Goal: Information Seeking & Learning: Learn about a topic

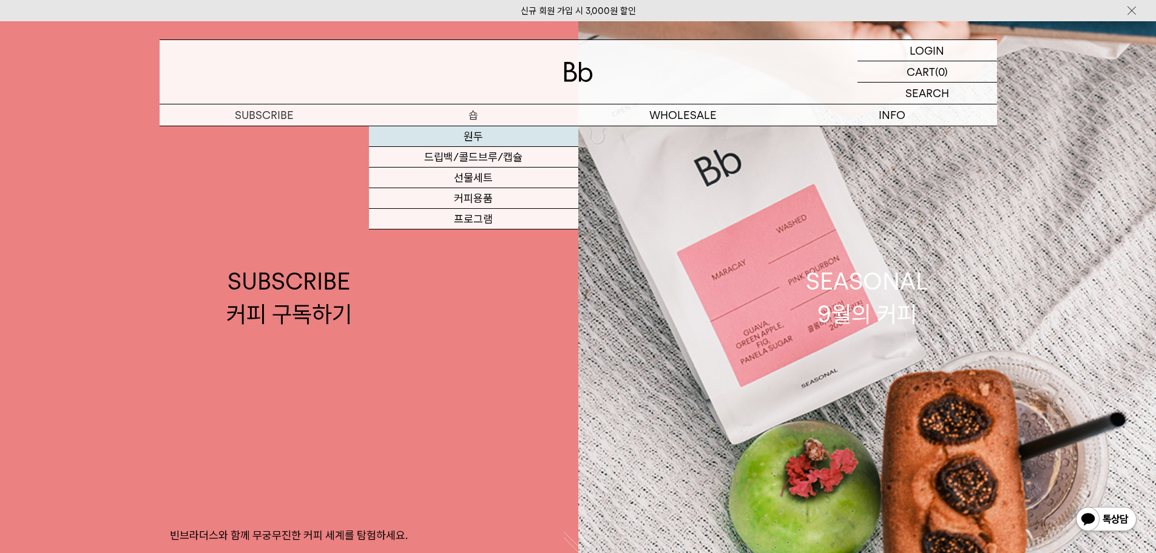
click at [497, 143] on link "원두" at bounding box center [473, 136] width 209 height 21
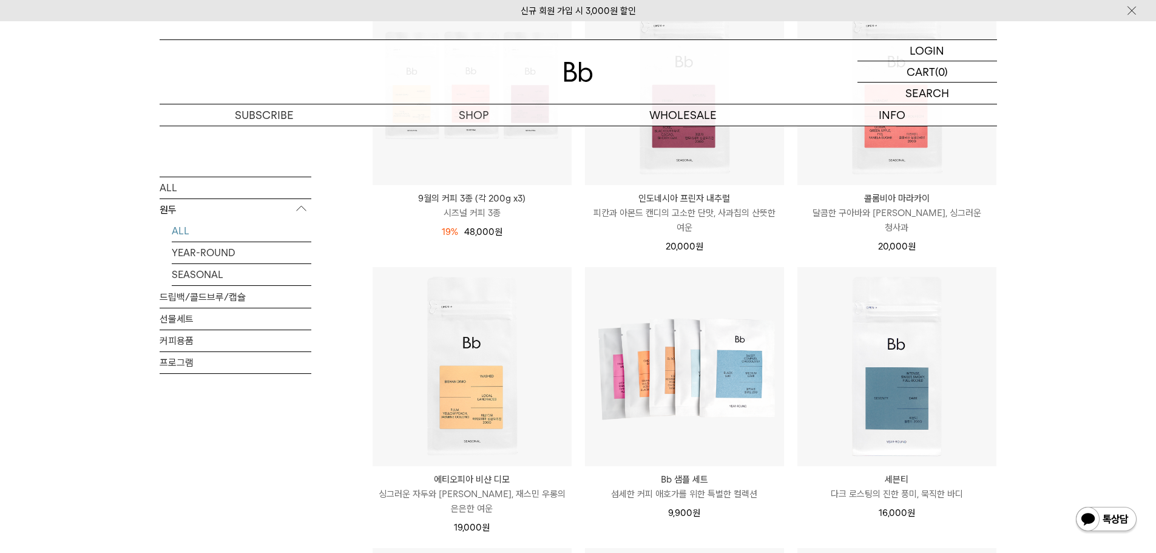
scroll to position [728, 0]
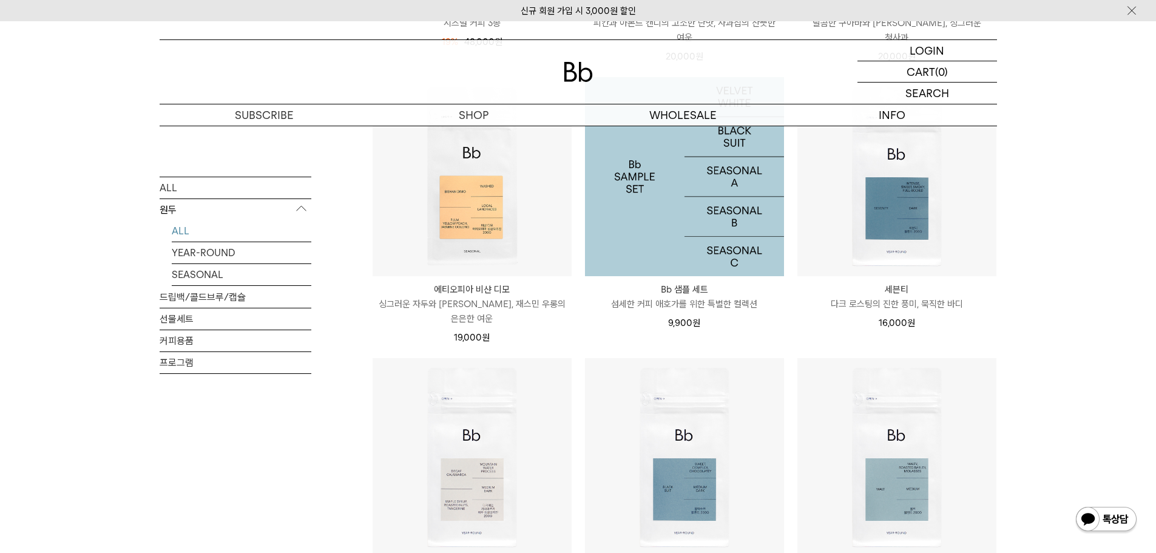
click at [760, 212] on img at bounding box center [684, 176] width 199 height 199
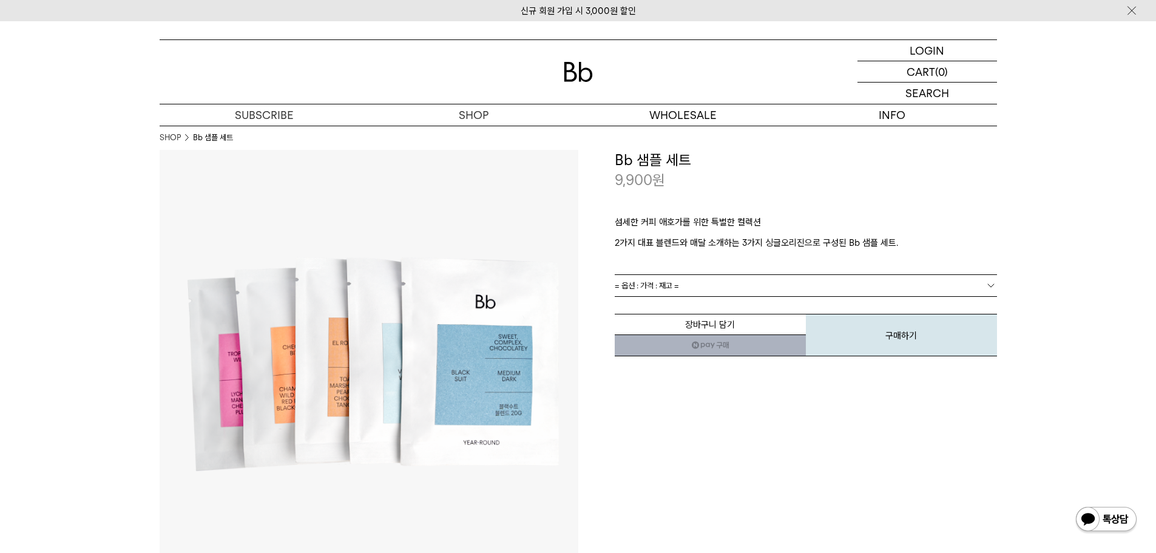
click at [975, 287] on link "= 옵션 : 가격 : 재고 =" at bounding box center [806, 285] width 382 height 21
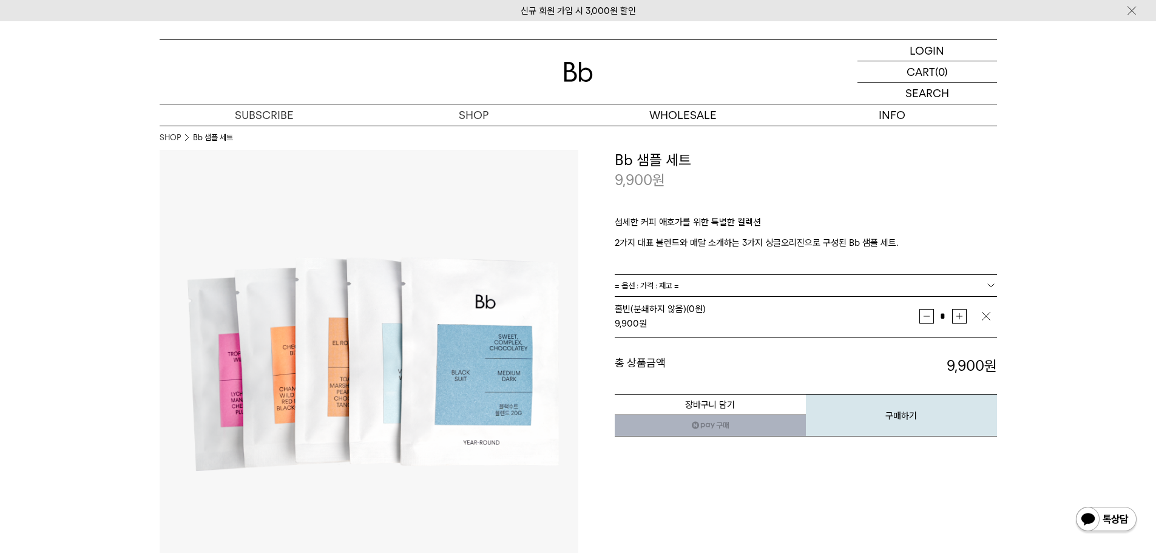
click at [996, 239] on p "2가지 대표 블렌드와 매달 소개하는 3가지 싱글오리진으로 구성된 Bb 샘플 세트." at bounding box center [806, 243] width 382 height 15
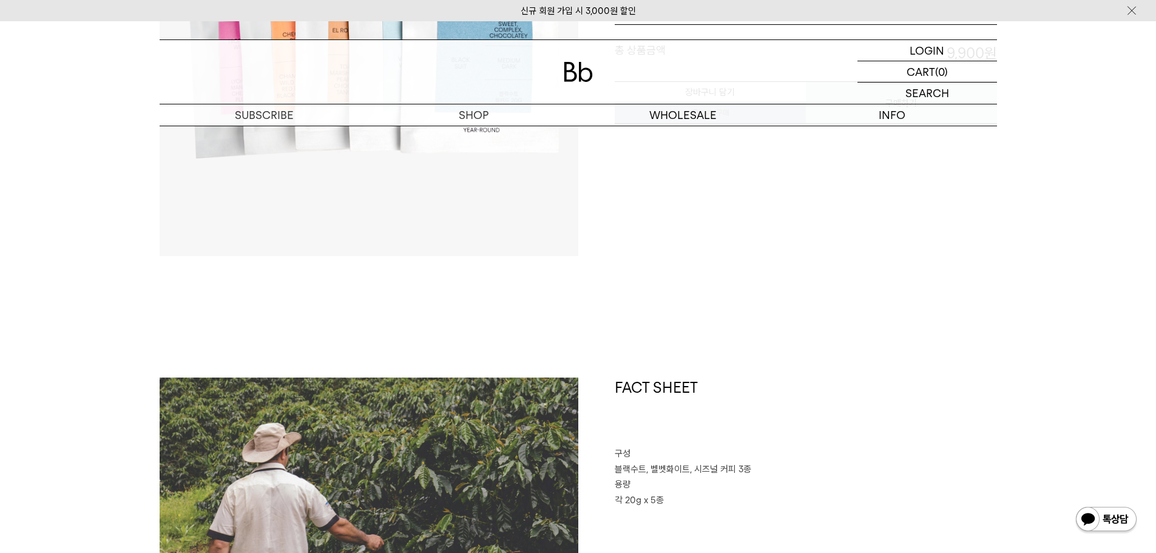
scroll to position [425, 0]
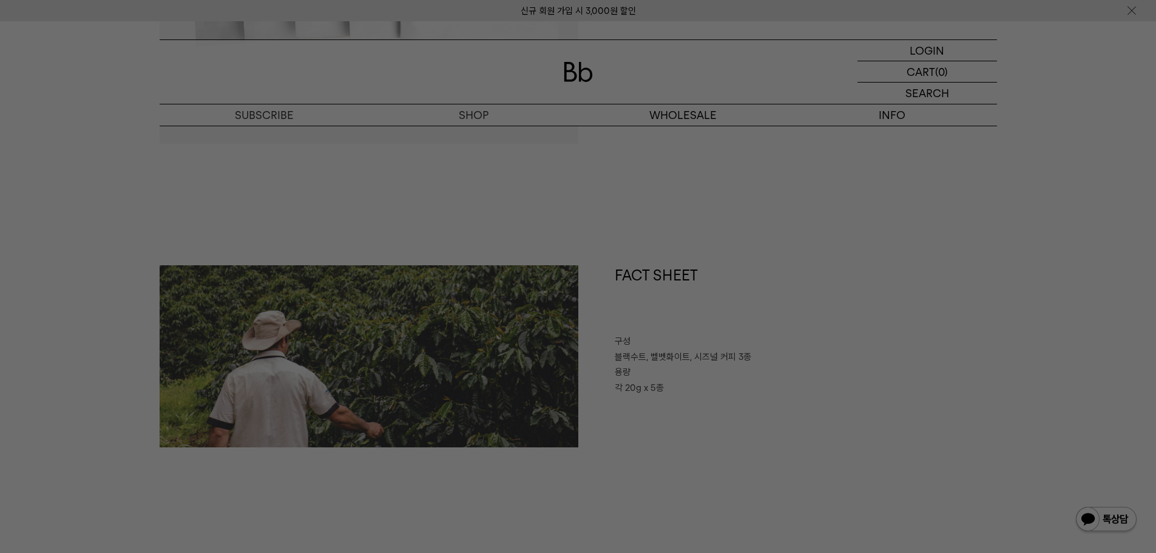
drag, startPoint x: 630, startPoint y: 333, endPoint x: 681, endPoint y: 353, distance: 54.8
click at [679, 353] on div at bounding box center [578, 276] width 1156 height 553
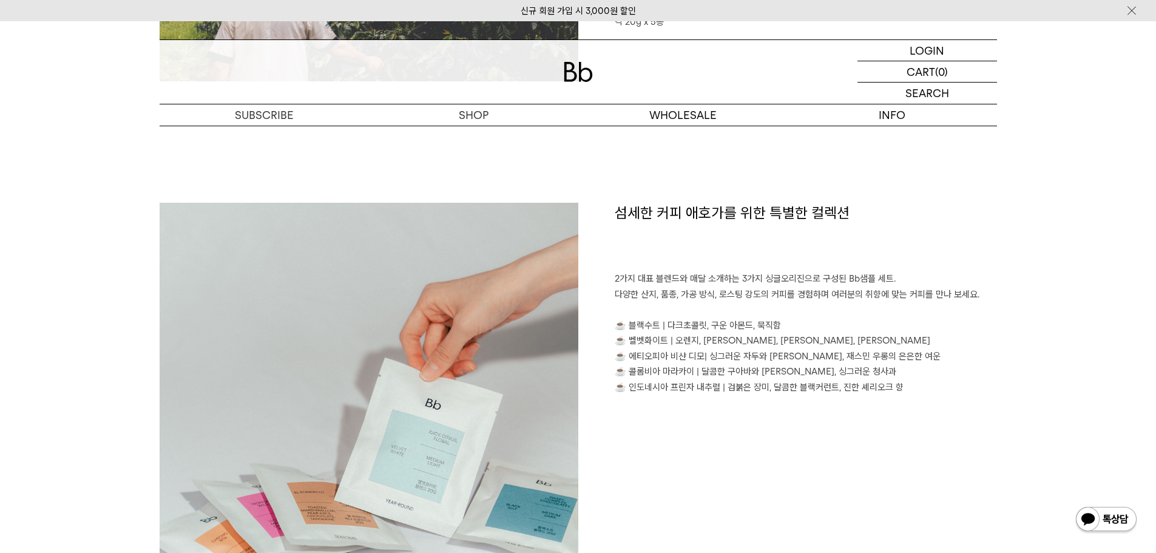
scroll to position [850, 0]
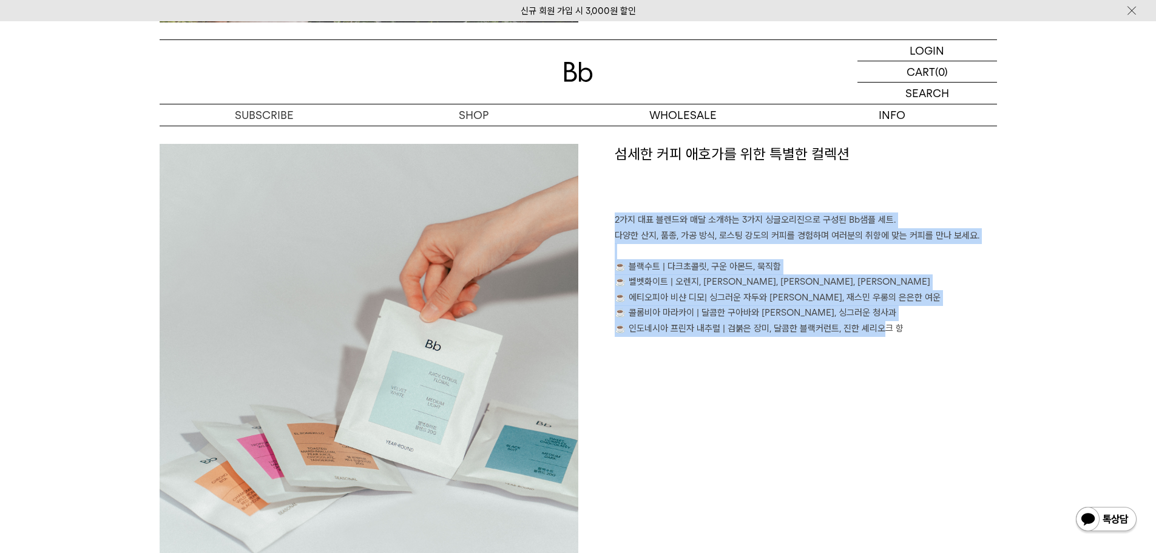
drag, startPoint x: 607, startPoint y: 223, endPoint x: 942, endPoint y: 366, distance: 364.2
click at [882, 377] on div "섬세한 커피 애호가를 위한 특별한 컬렉션 2가지 대표 블렌드와 매달 소개하는 3가지 싱글오리진으로 구성된 Bb샘플 세트. 다양한 산지, 품종,…" at bounding box center [788, 353] width 419 height 419
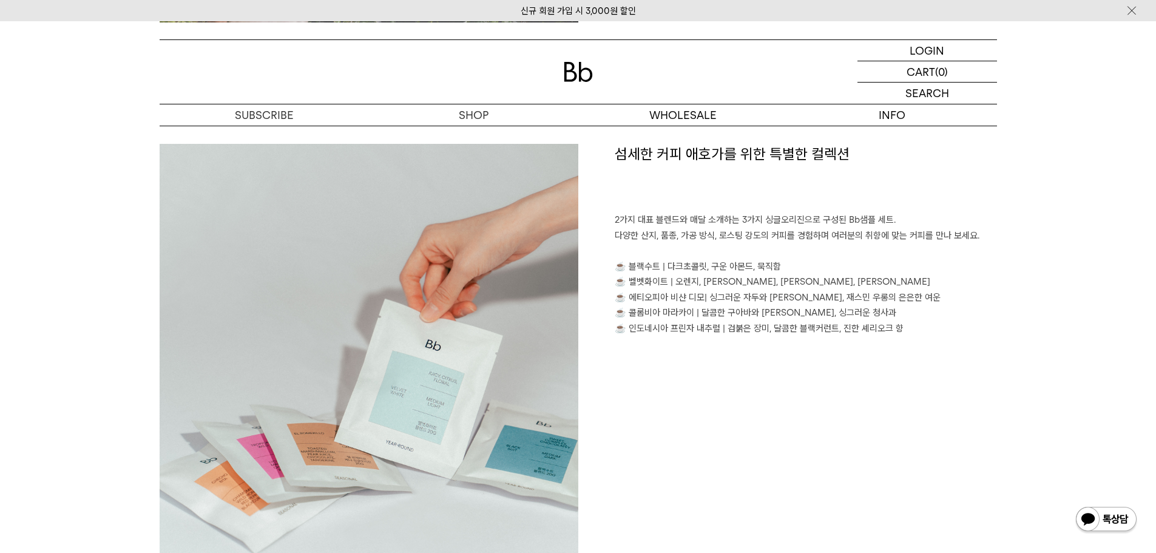
click at [996, 342] on div "섬세한 커피 애호가를 위한 특별한 컬렉션 2가지 대표 블렌드와 매달 소개하는 3가지 싱글오리진으로 구성된 Bb샘플 세트. 다양한 산지, 품종,…" at bounding box center [788, 353] width 419 height 419
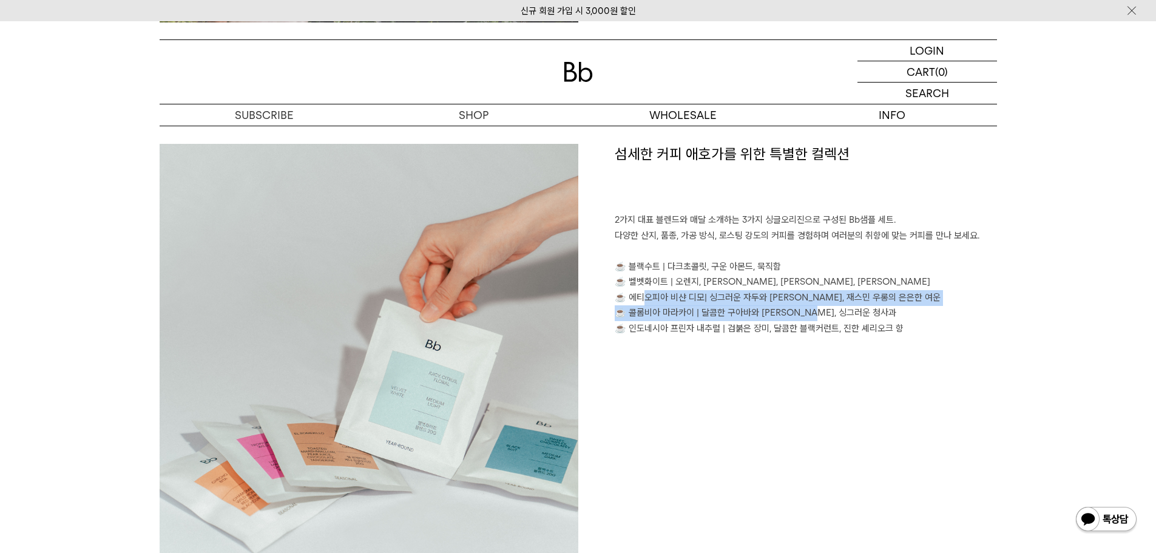
drag, startPoint x: 639, startPoint y: 302, endPoint x: 874, endPoint y: 329, distance: 236.5
click at [852, 321] on p "2가지 대표 블렌드와 매달 소개하는 3가지 싱글오리진으로 구성된 Bb샘플 세트. 다양한 산지, 품종, 가공 방식, 로스팅 강도의 커피를 경험하…" at bounding box center [806, 274] width 382 height 124
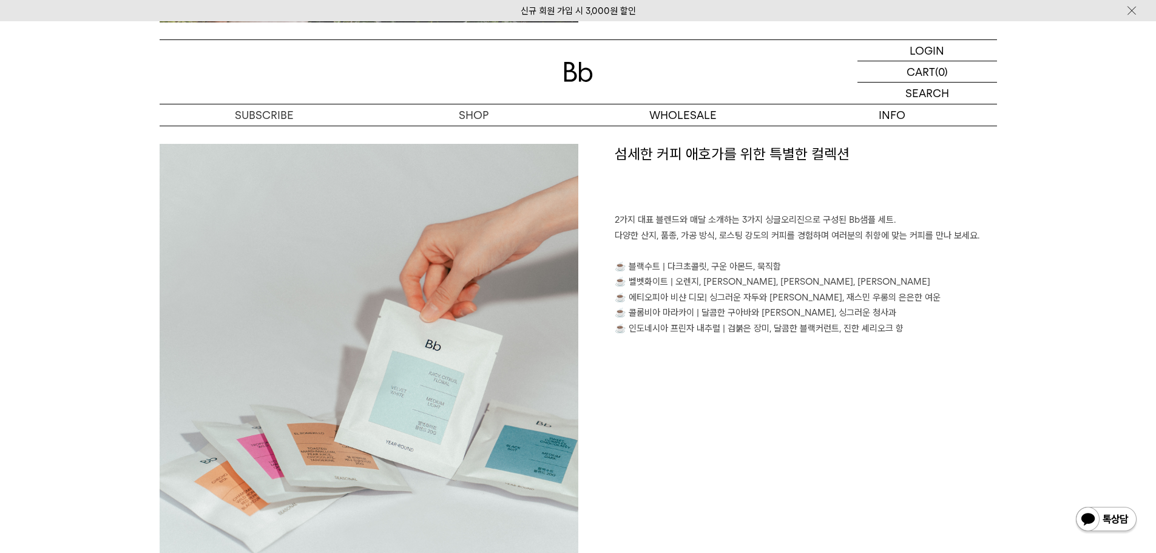
click at [908, 336] on p "2가지 대표 블렌드와 매달 소개하는 3가지 싱글오리진으로 구성된 Bb샘플 세트. 다양한 산지, 품종, 가공 방식, 로스팅 강도의 커피를 경험하…" at bounding box center [806, 274] width 382 height 124
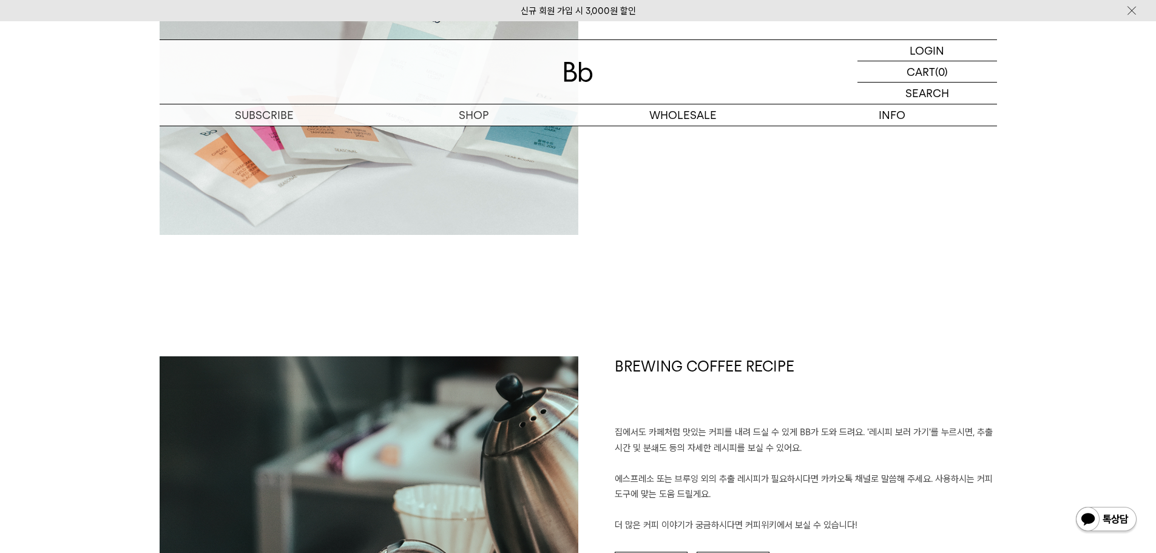
scroll to position [860, 0]
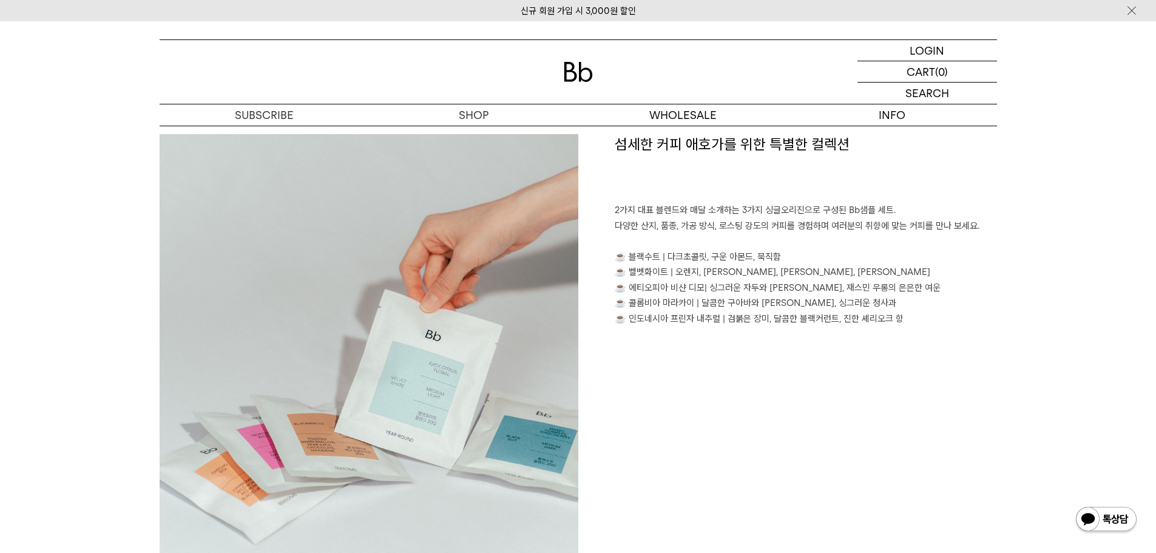
click at [668, 319] on p "2가지 대표 블렌드와 매달 소개하는 3가지 싱글오리진으로 구성된 Bb샘플 세트. 다양한 산지, 품종, 가공 방식, 로스팅 강도의 커피를 경험하…" at bounding box center [806, 265] width 382 height 124
drag, startPoint x: 634, startPoint y: 319, endPoint x: 738, endPoint y: 323, distance: 104.5
click at [724, 321] on p "2가지 대표 블렌드와 매달 소개하는 3가지 싱글오리진으로 구성된 Bb샘플 세트. 다양한 산지, 품종, 가공 방식, 로스팅 강도의 커피를 경험하…" at bounding box center [806, 265] width 382 height 124
click at [883, 329] on div "섬세한 커피 애호가를 위한 특별한 컬렉션 2가지 대표 블렌드와 매달 소개하는 3가지 싱글오리진으로 구성된 Bb샘플 세트. 다양한 산지, 품종,…" at bounding box center [788, 343] width 419 height 419
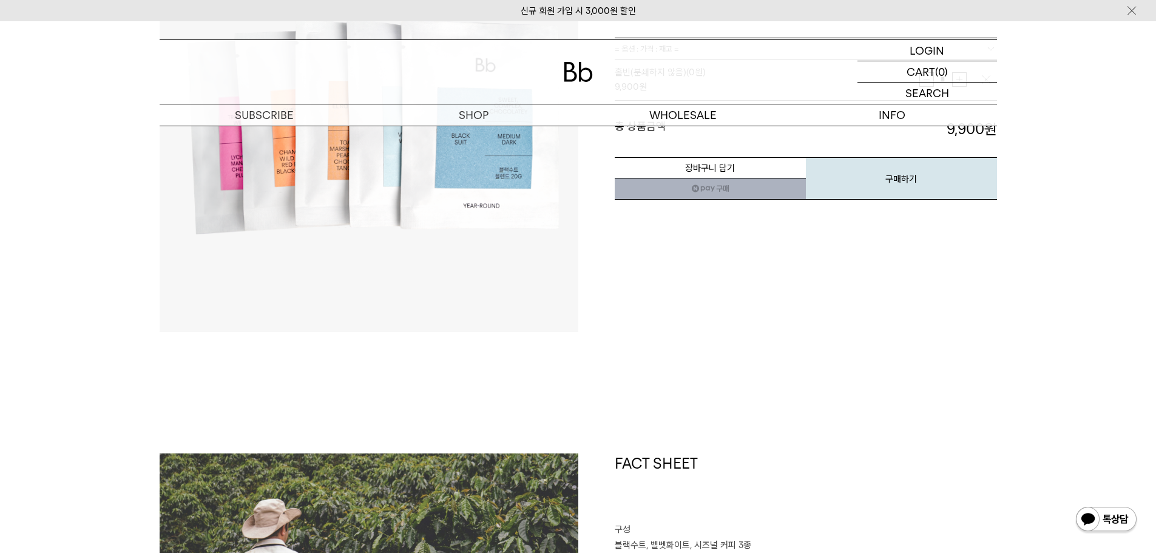
scroll to position [0, 0]
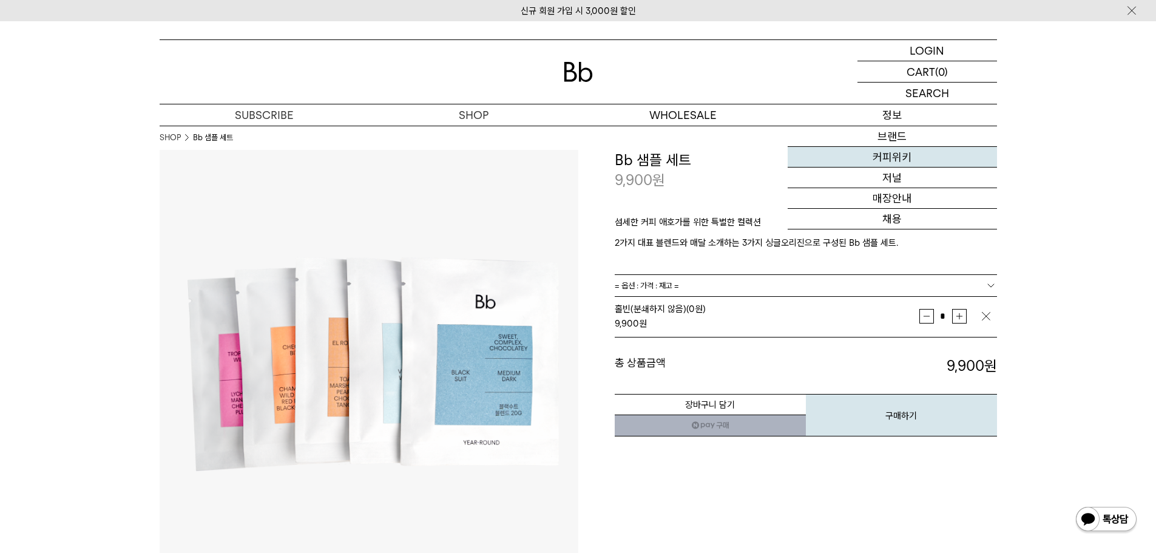
click at [927, 161] on link "커피위키" at bounding box center [892, 157] width 209 height 21
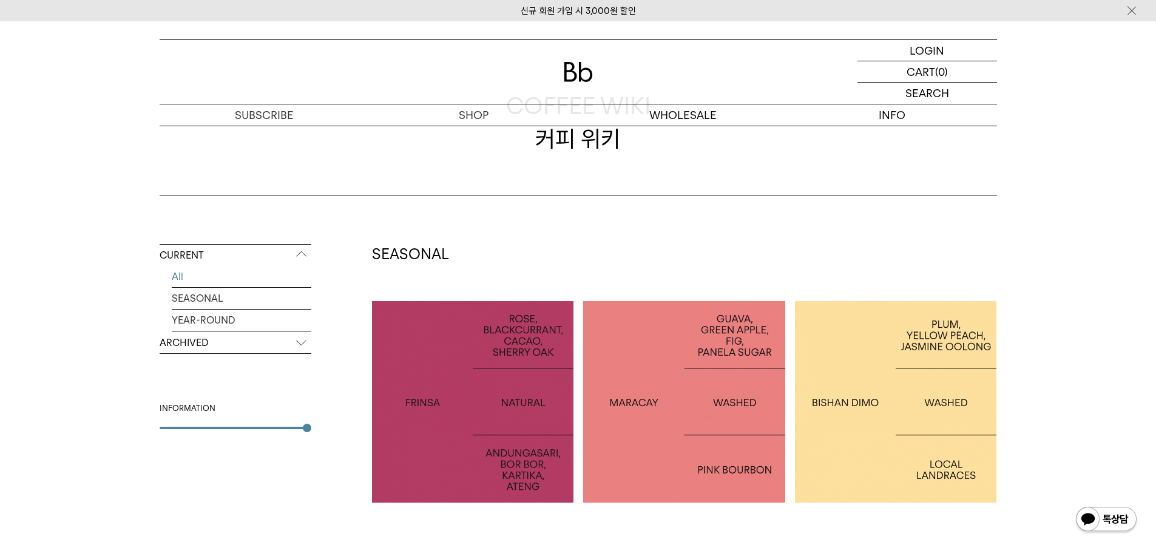
scroll to position [243, 0]
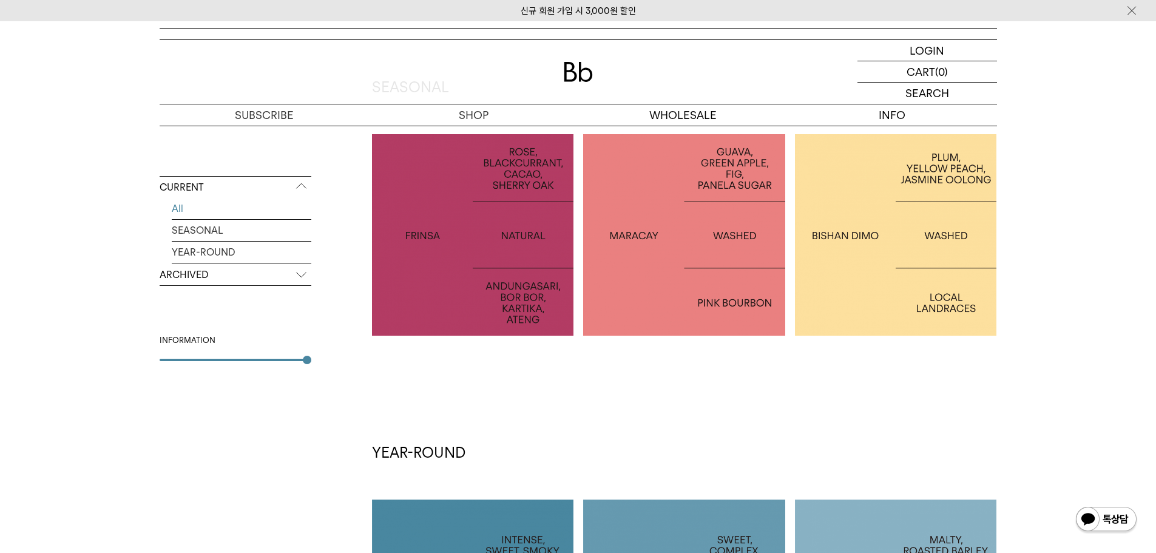
click at [524, 219] on div at bounding box center [473, 235] width 202 height 202
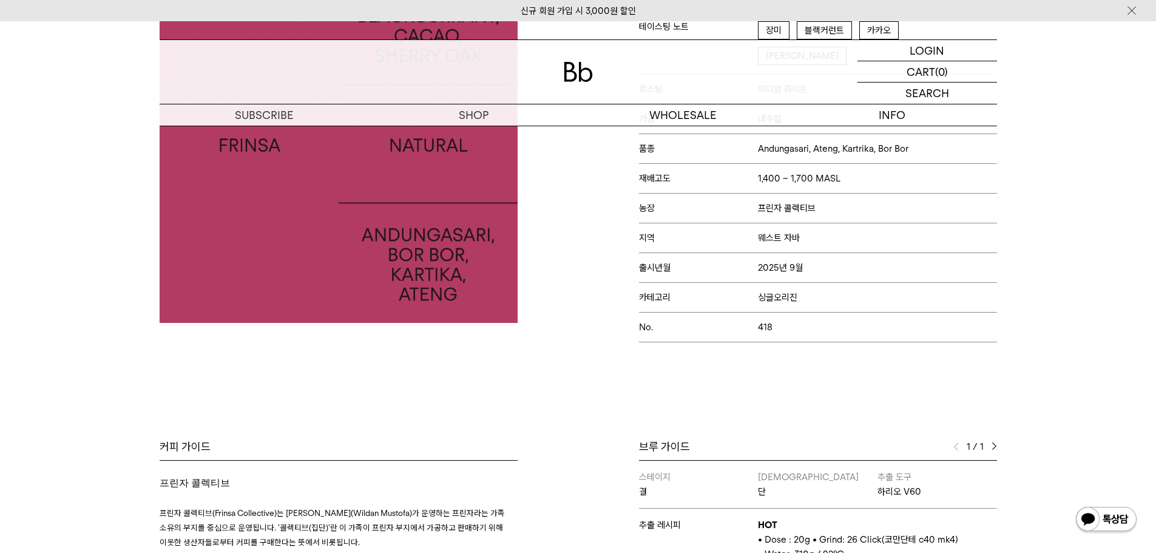
scroll to position [546, 0]
